Goal: Communication & Community: Answer question/provide support

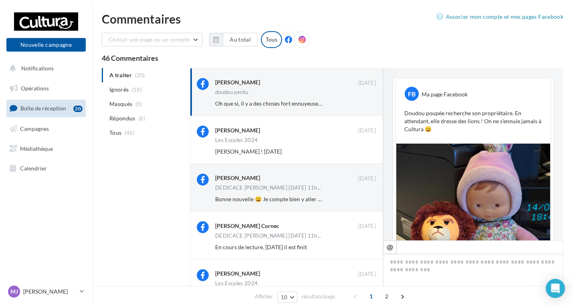
scroll to position [324, 0]
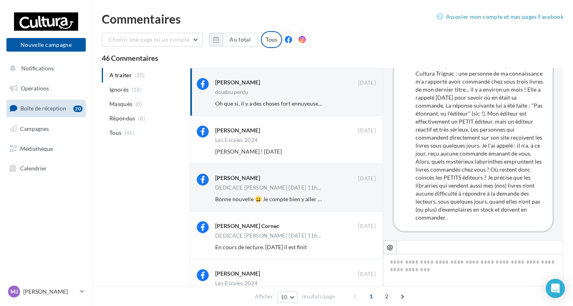
type textarea "**********"
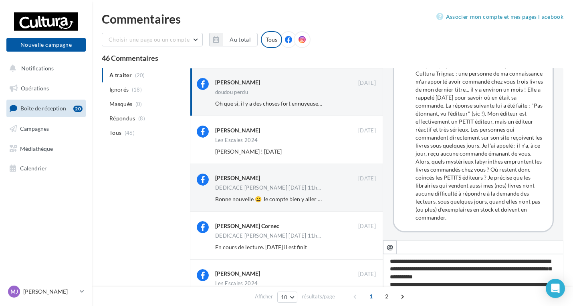
scroll to position [101, 0]
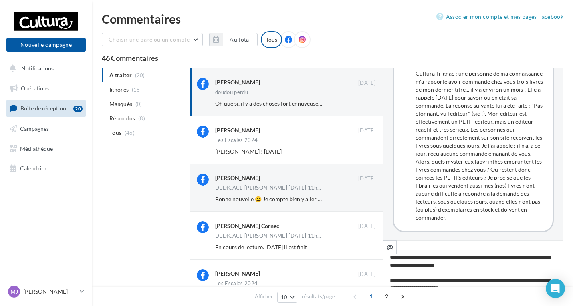
click at [498, 284] on textarea "**********" at bounding box center [473, 279] width 180 height 50
type textarea "**********"
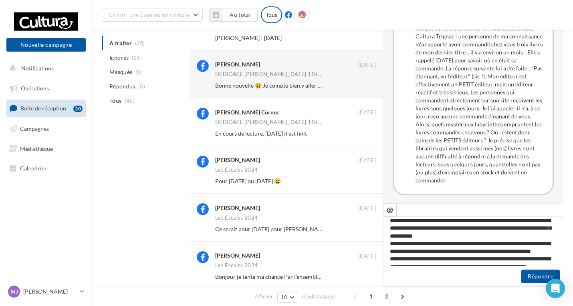
scroll to position [0, 0]
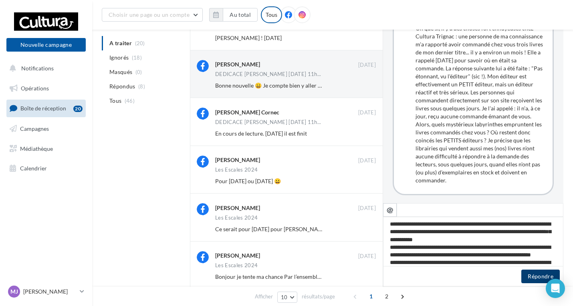
type textarea "**********"
click at [524, 274] on button "Répondre" at bounding box center [540, 277] width 38 height 14
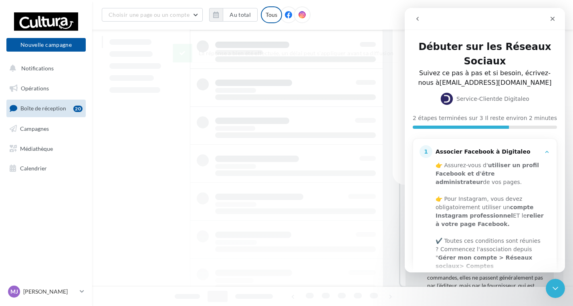
scroll to position [429, 0]
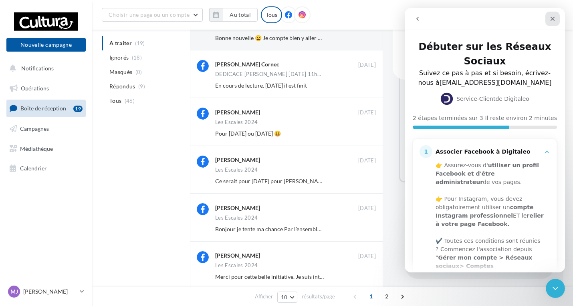
click at [552, 21] on icon "Fermer" at bounding box center [552, 19] width 6 height 6
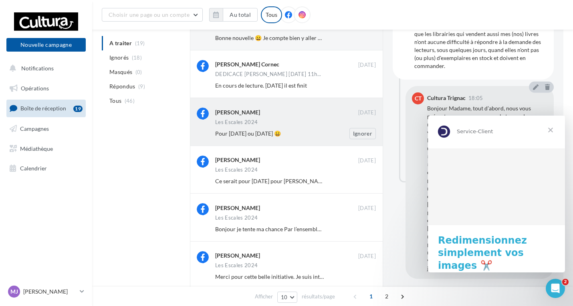
scroll to position [0, 0]
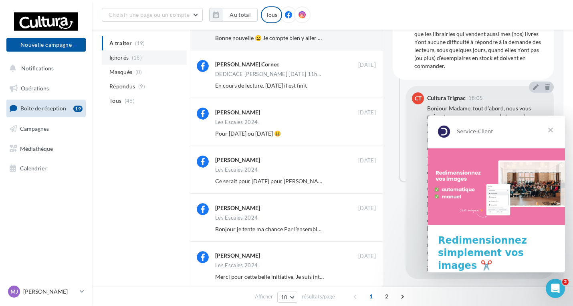
click at [127, 59] on span "Ignorés" at bounding box center [118, 58] width 19 height 8
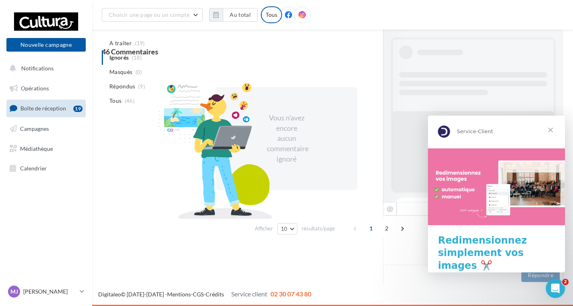
scroll to position [13, 0]
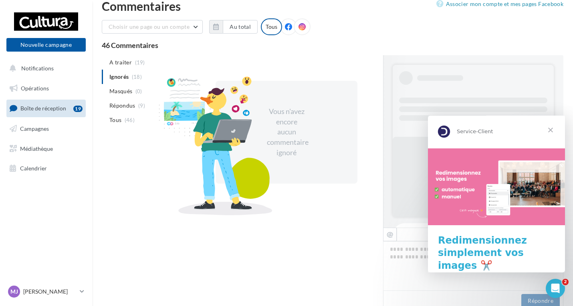
click at [551, 129] on span "Fermer" at bounding box center [550, 130] width 29 height 29
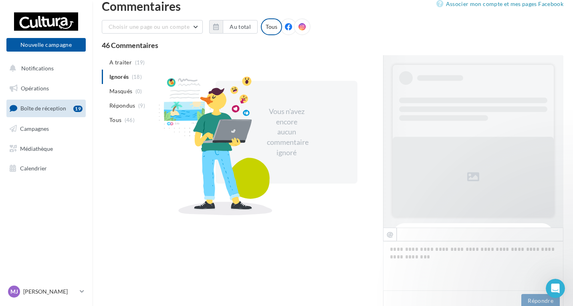
scroll to position [13, 0]
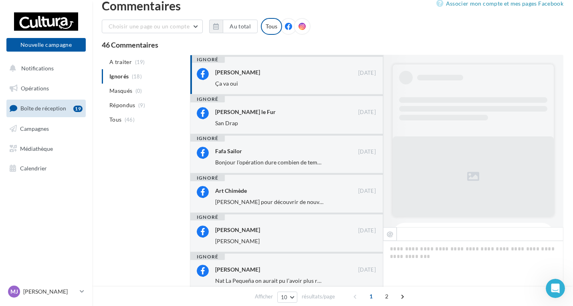
click at [310, 83] on div "Ça va oui" at bounding box center [269, 84] width 109 height 8
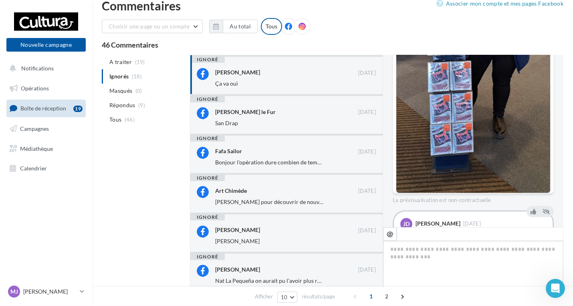
scroll to position [278, 0]
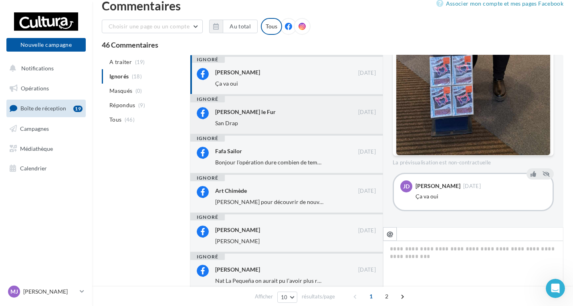
click at [265, 119] on div "San Drap" at bounding box center [269, 123] width 109 height 8
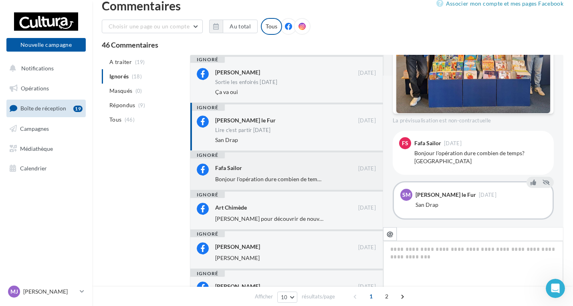
scroll to position [152, 0]
click at [256, 168] on div "Fafa Sailor" at bounding box center [286, 168] width 143 height 8
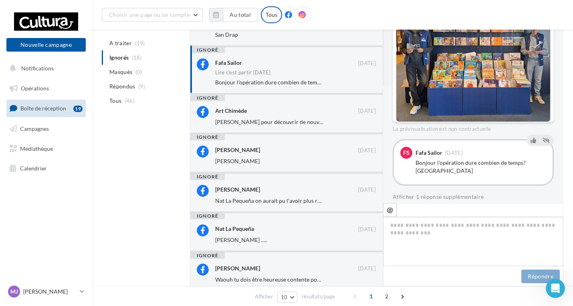
scroll to position [133, 0]
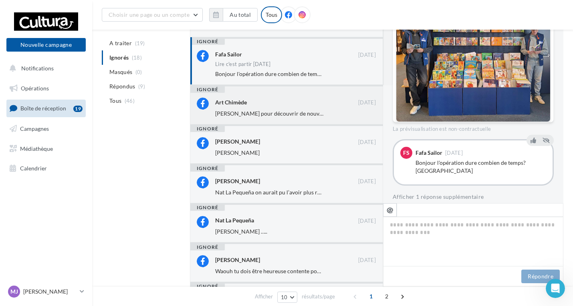
click at [270, 101] on div "Art Chimède" at bounding box center [286, 102] width 143 height 8
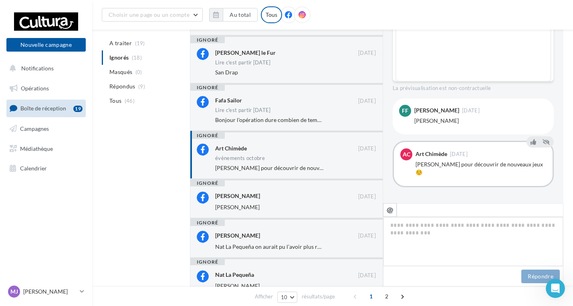
scroll to position [0, 0]
